Goal: Navigation & Orientation: Find specific page/section

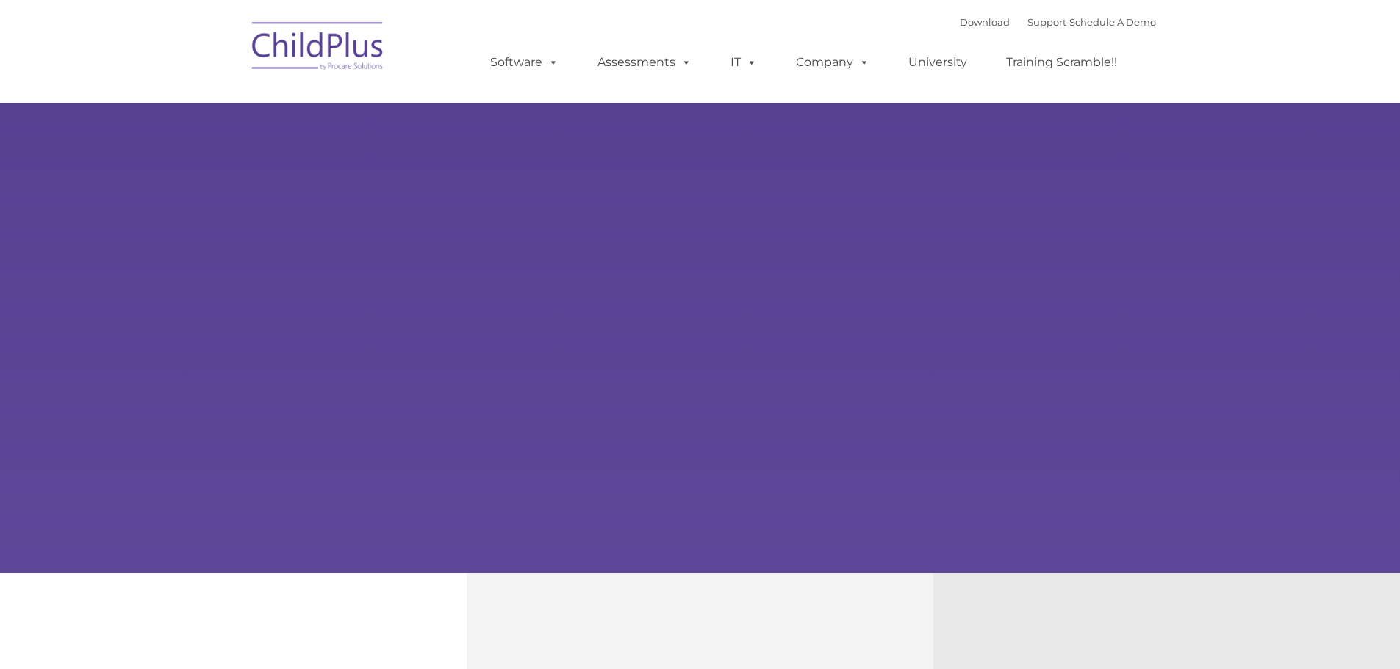
select select "MEDIUM"
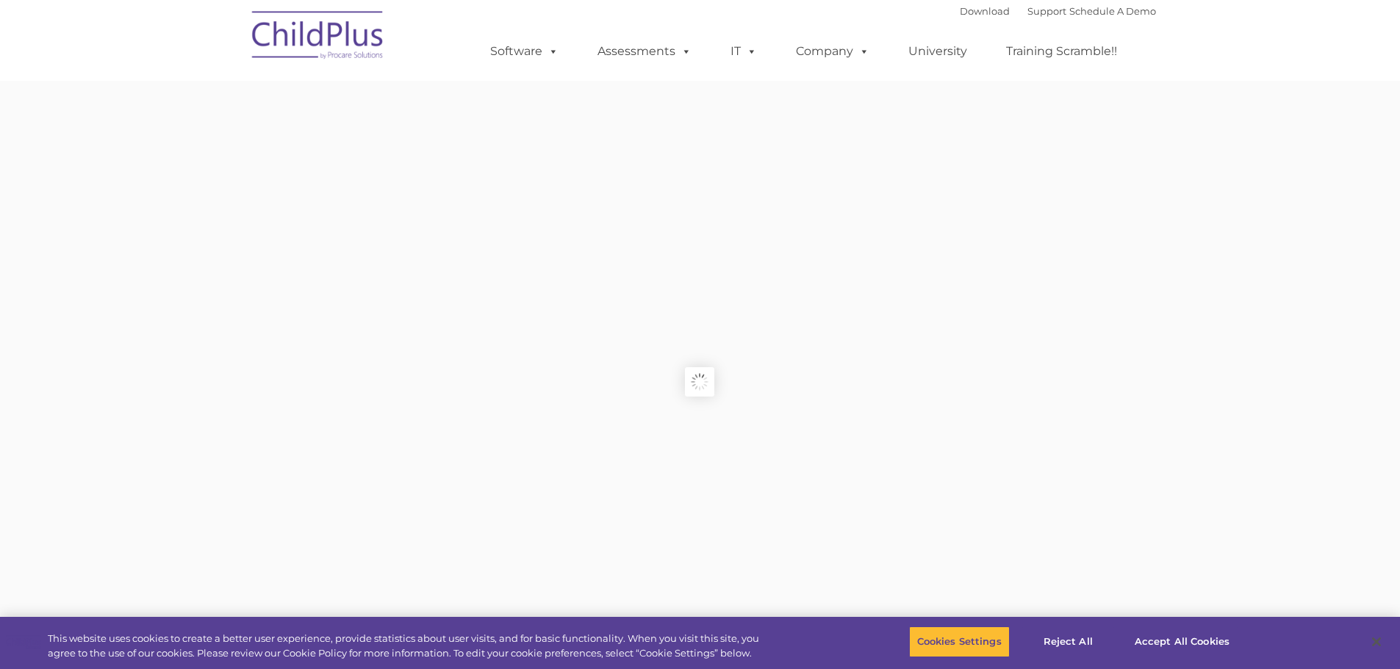
type input ""
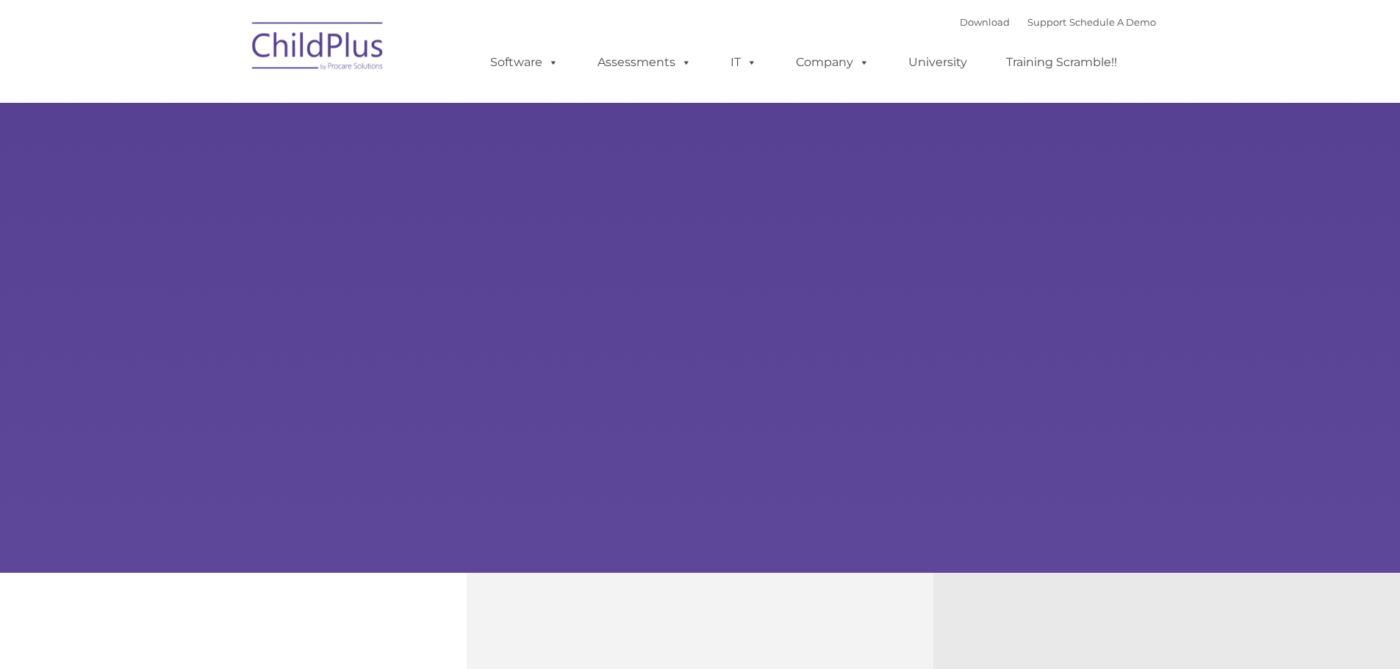
type input ""
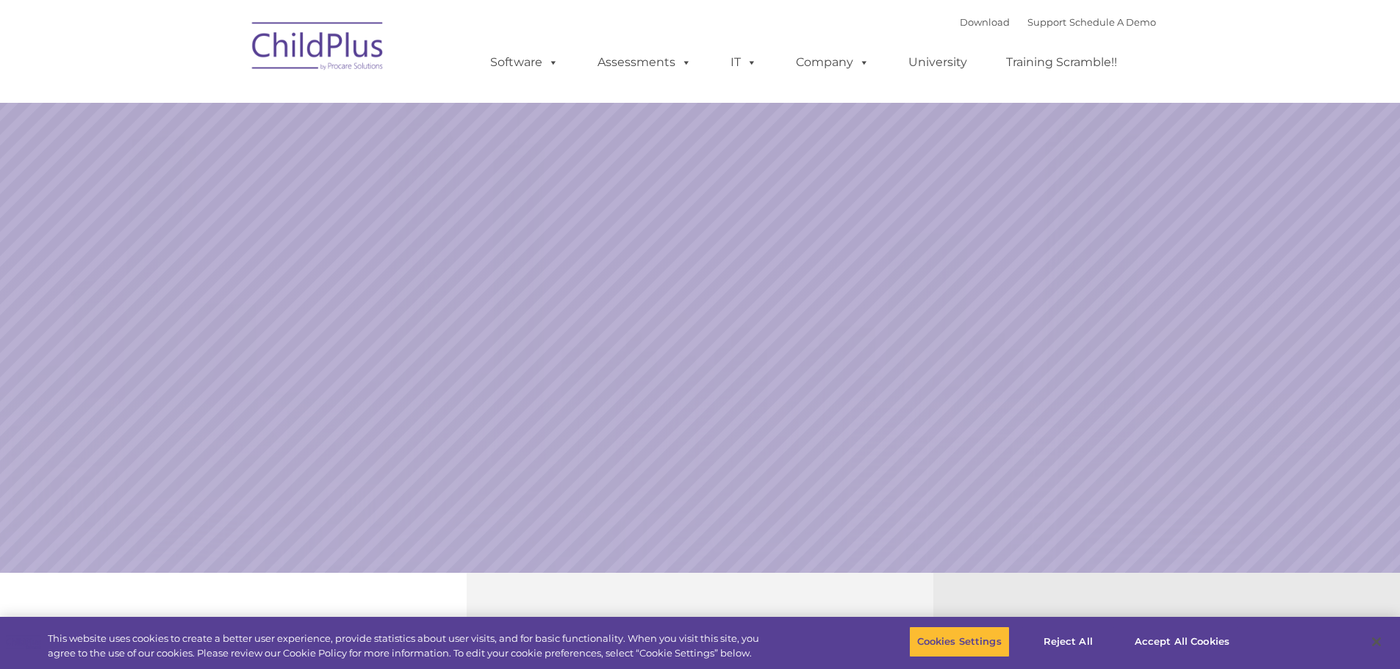
select select "MEDIUM"
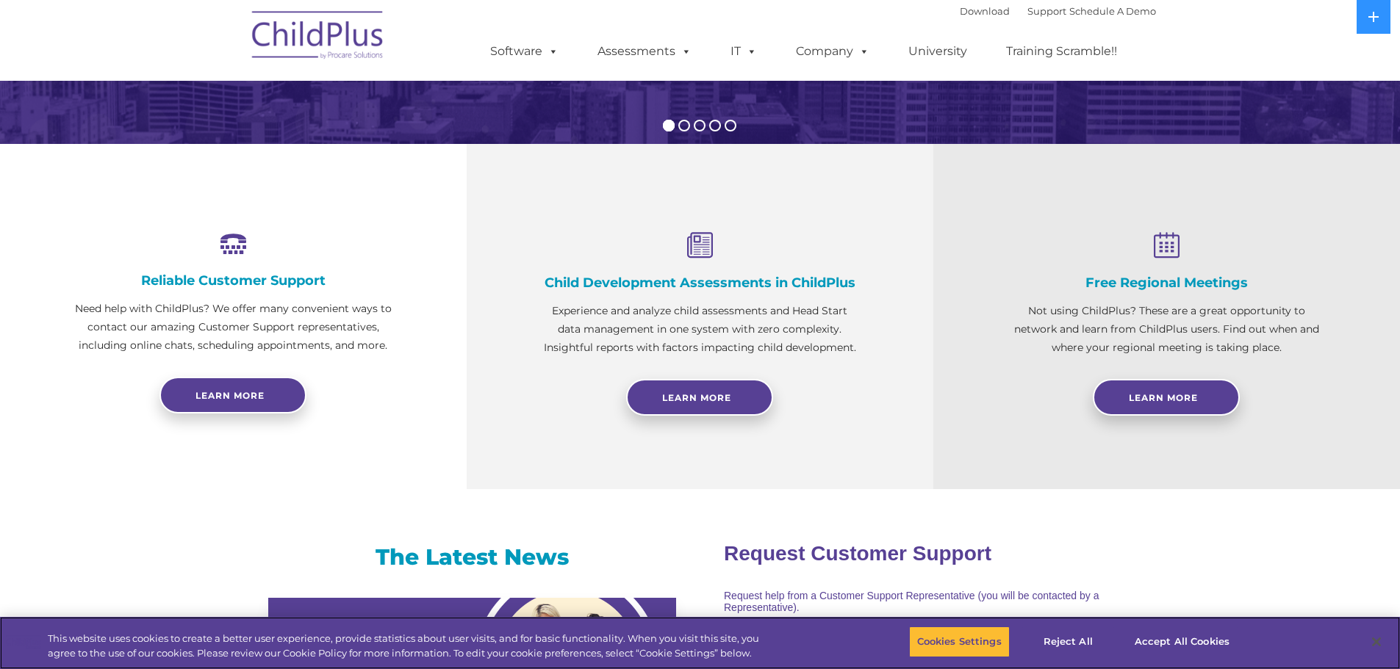
scroll to position [372, 0]
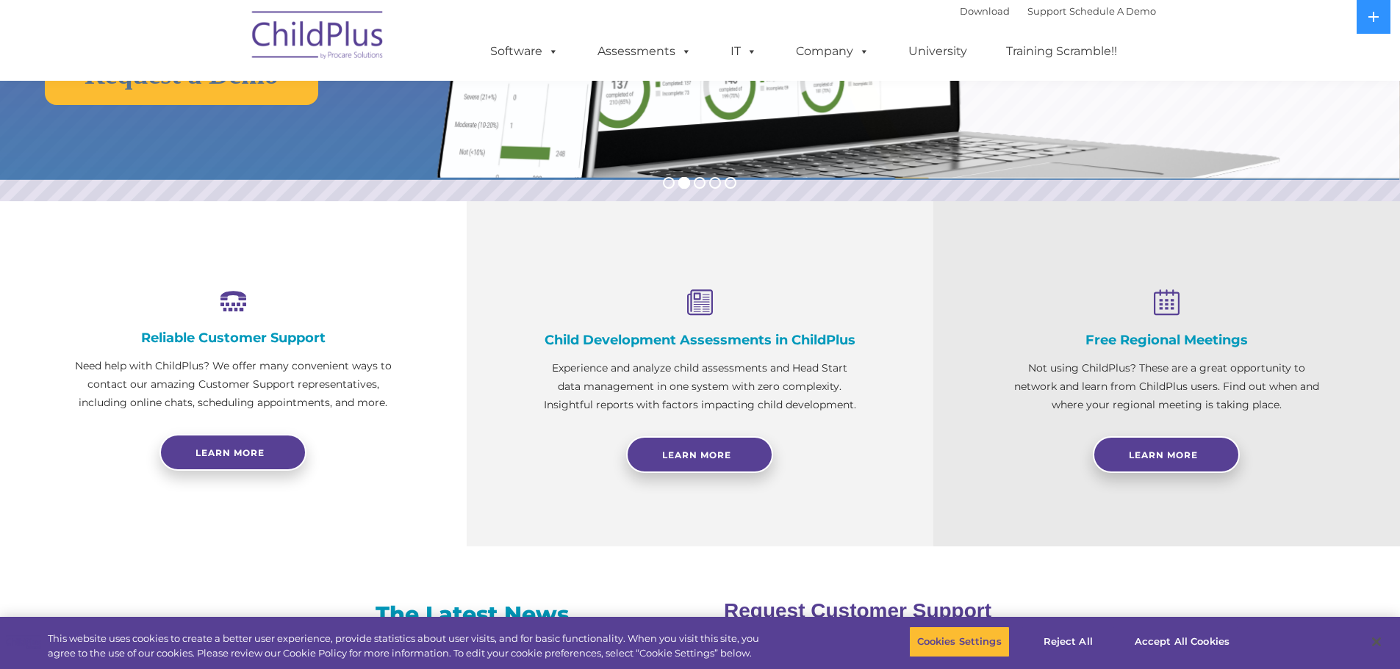
click at [375, 0] on html "Download Support | Schedule A Demo  MENU MENU Software ChildPlus: The original…" at bounding box center [700, 677] width 1400 height 2098
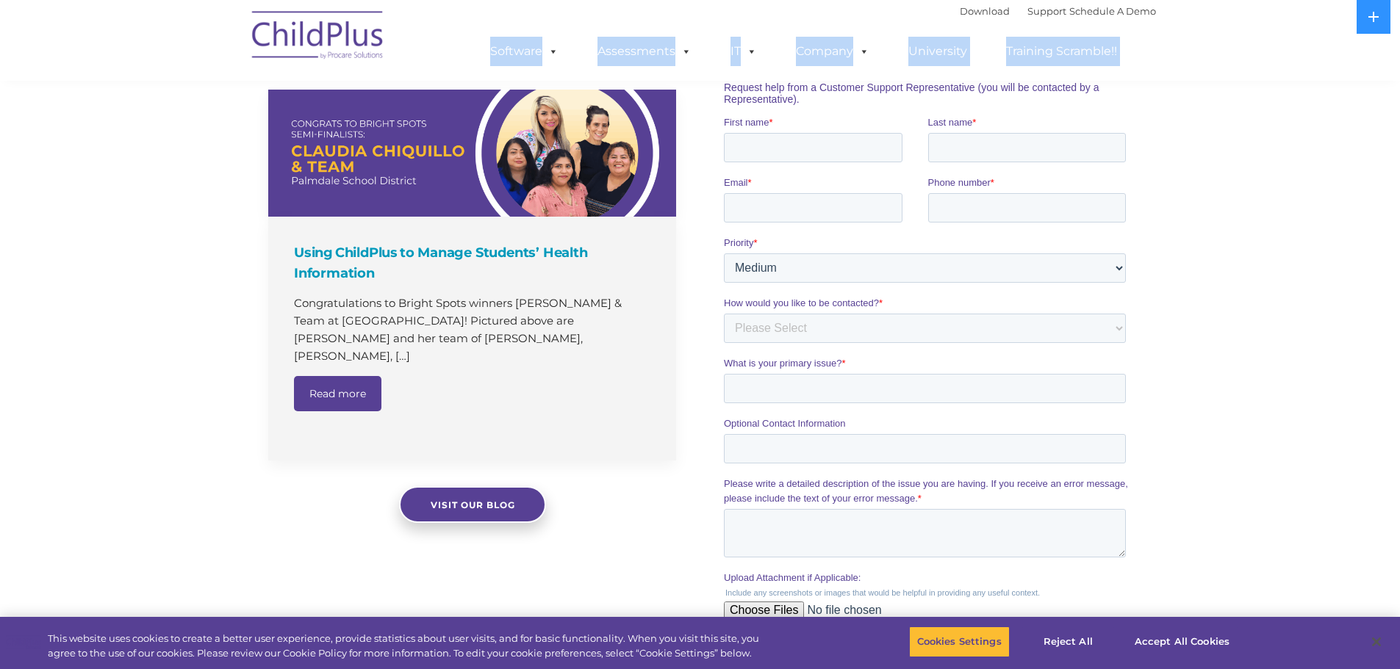
scroll to position [955, 0]
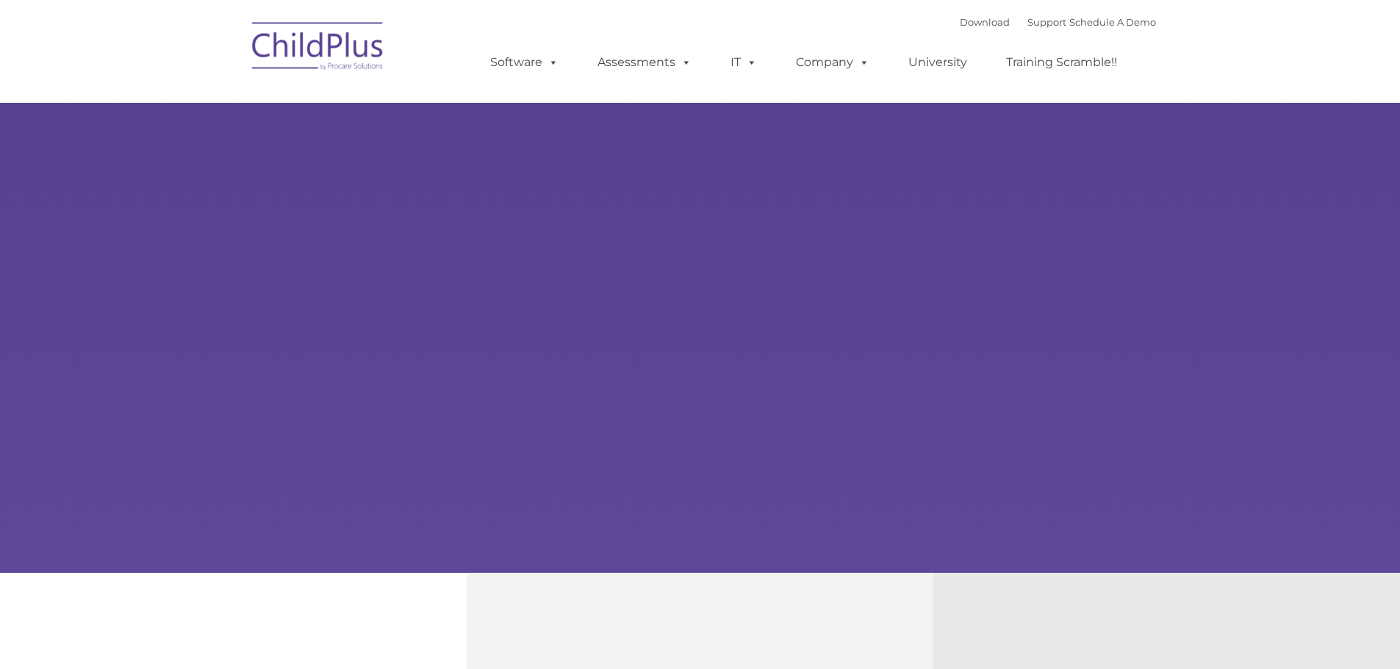
type input ""
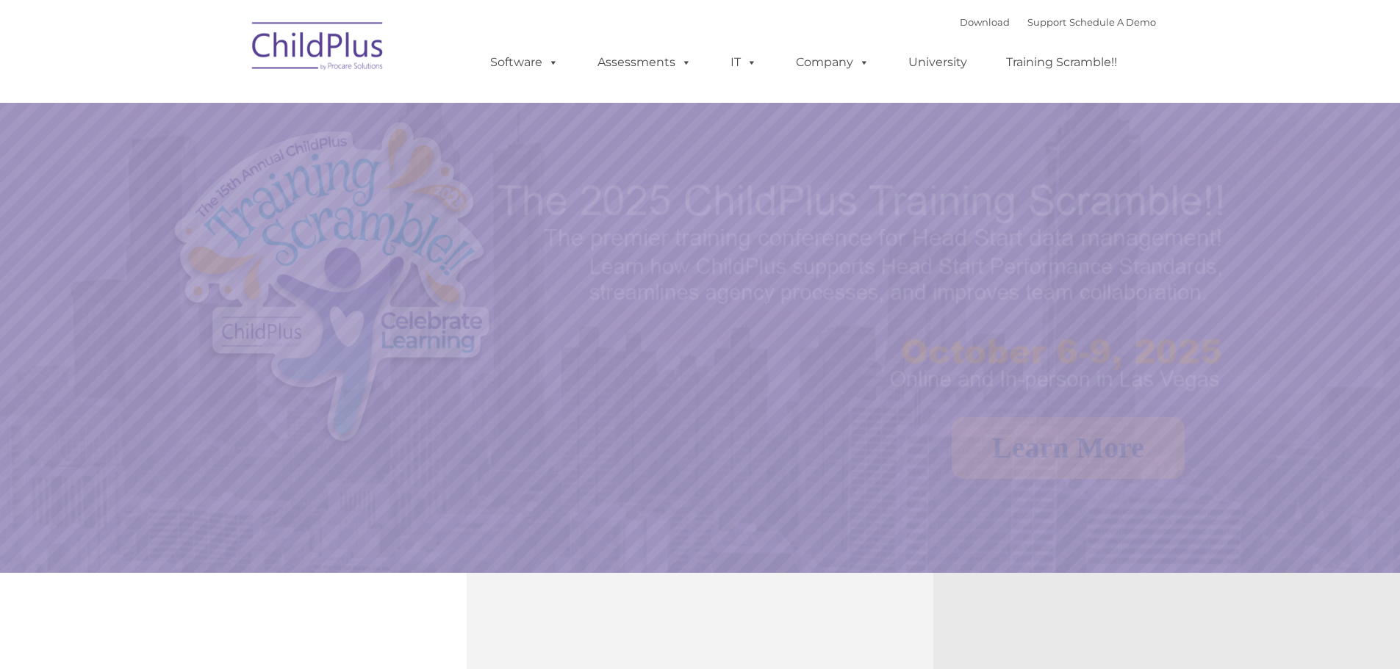
select select "MEDIUM"
